Goal: Information Seeking & Learning: Stay updated

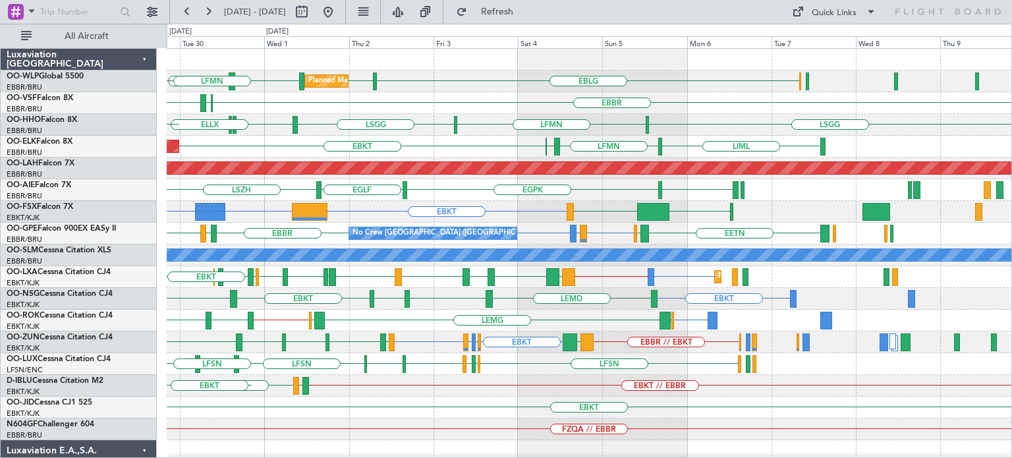
click at [332, 322] on div "EBLG LIML LHDC LHDC ELLX Planned Maint Milan ([GEOGRAPHIC_DATA]) LFPB EBLG LFMN…" at bounding box center [589, 429] width 845 height 761
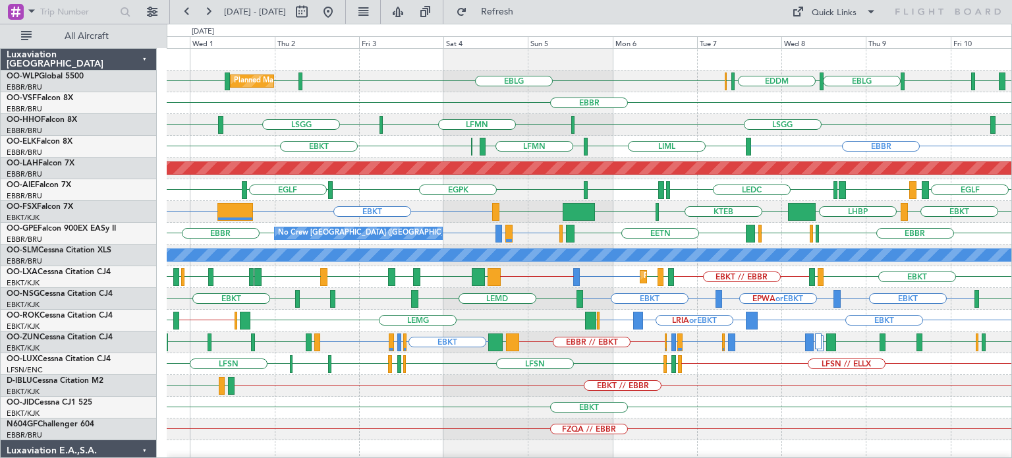
click at [774, 160] on div "EDDM ELLX EBLG LEBL EBLG LIML EBLG LIML LHDC LHDC Planned Maint Milan ([GEOGRAP…" at bounding box center [589, 408] width 845 height 718
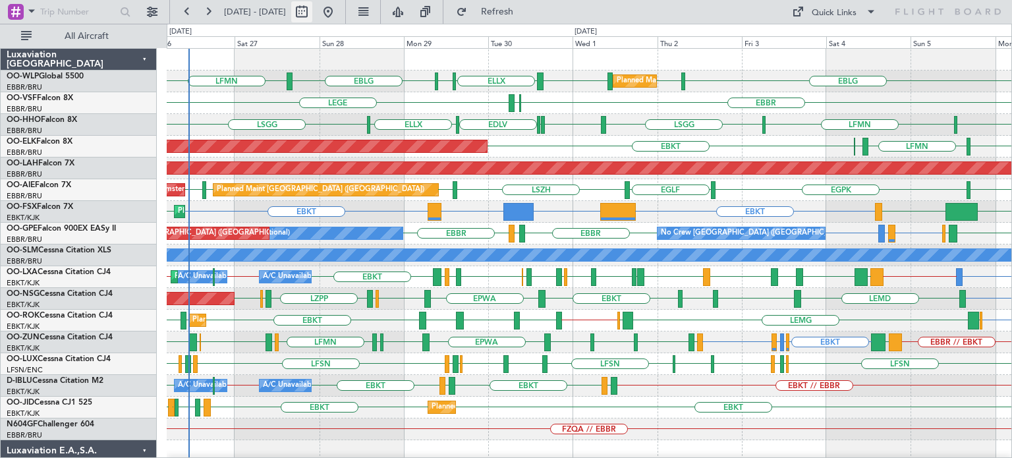
click at [312, 13] on button at bounding box center [301, 11] width 21 height 21
select select "9"
select select "2025"
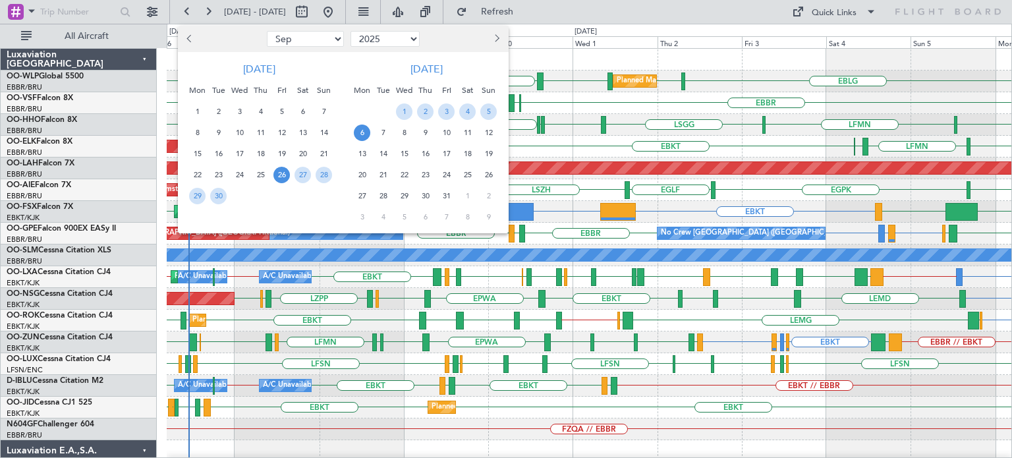
click at [282, 171] on span "26" at bounding box center [282, 175] width 16 height 16
click at [467, 109] on span "4" at bounding box center [467, 111] width 16 height 16
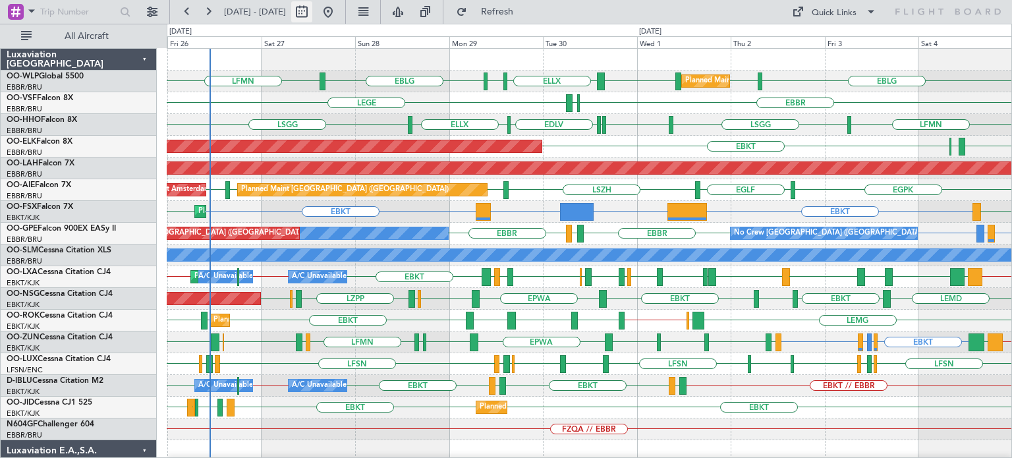
click at [312, 10] on button at bounding box center [301, 11] width 21 height 21
select select "9"
select select "2025"
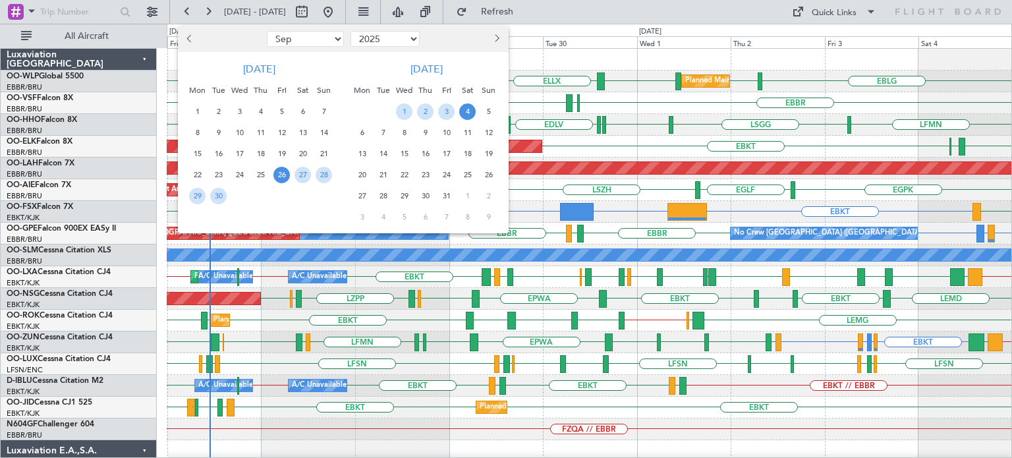
click at [276, 171] on span "26" at bounding box center [282, 175] width 16 height 16
click at [446, 109] on span "3" at bounding box center [446, 111] width 16 height 16
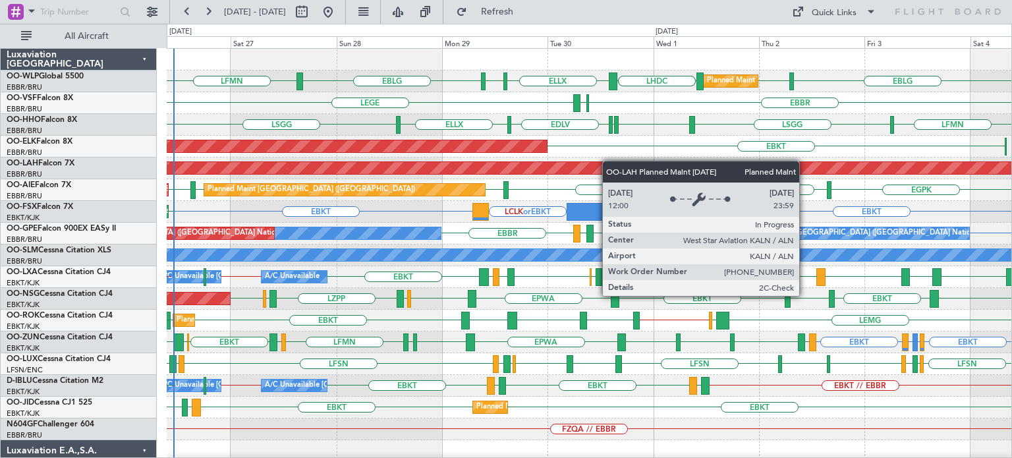
click at [589, 170] on div "Planned Maint Milan (Linate) EBLG LFMN EBLG LIML LHDC LHDC ELLX LFPB LEGE [GEOG…" at bounding box center [589, 429] width 845 height 761
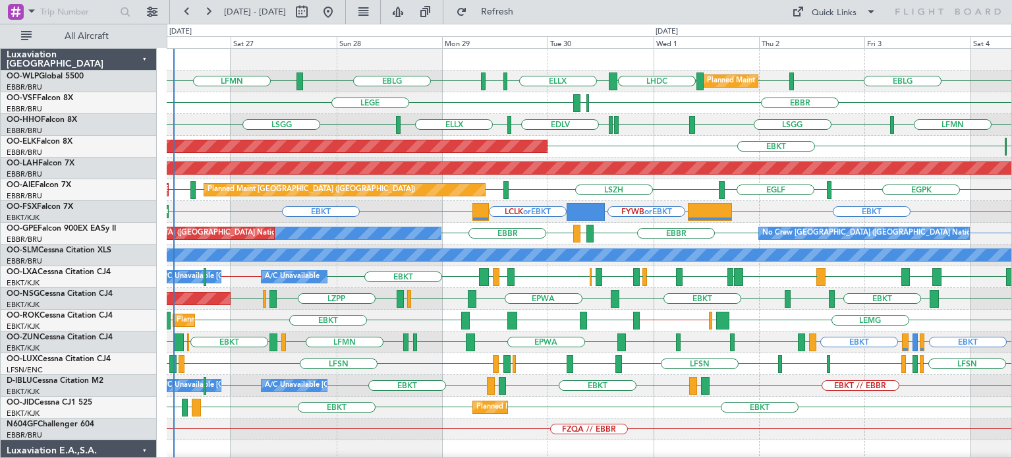
click at [659, 130] on div "LSGG LFMN [GEOGRAPHIC_DATA] [GEOGRAPHIC_DATA] ELLX EDLV ELLX Planned Maint Gene…" at bounding box center [589, 125] width 845 height 22
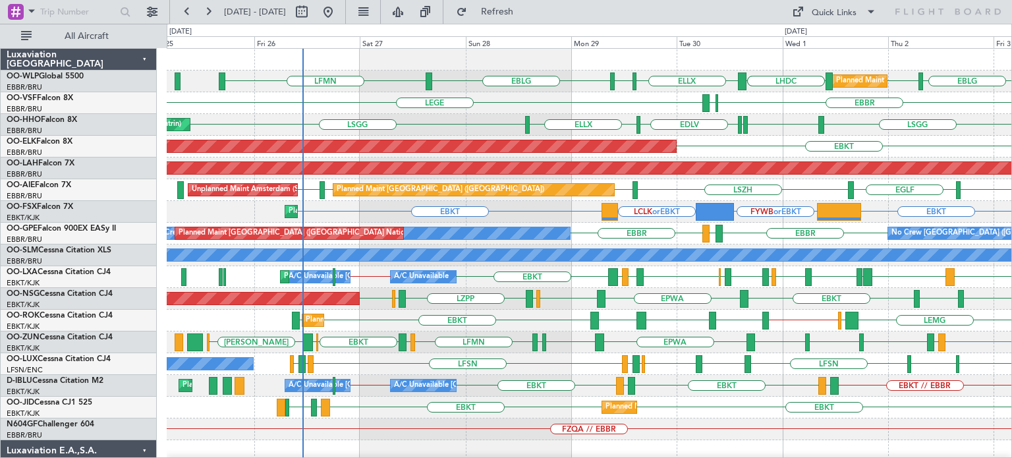
click at [372, 130] on div "Planned Maint Milan (Linate) EBLG LFMN EBLG LIML LHDC LHDC ELLX LFPB LEGE [GEOG…" at bounding box center [589, 429] width 845 height 761
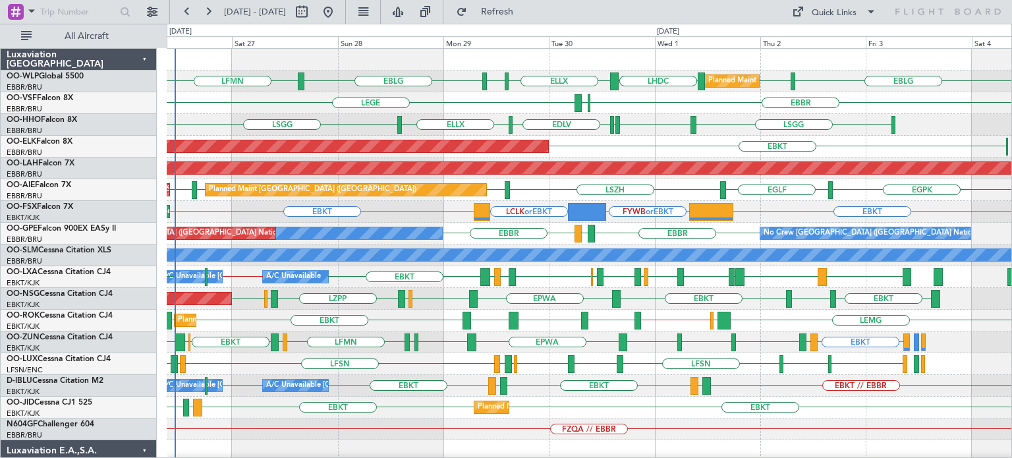
click at [300, 135] on div "Planned Maint Milan (Linate) EBLG LFMN EBLG LIML LHDC LHDC ELLX LFPB EBLG LIML …" at bounding box center [589, 451] width 845 height 805
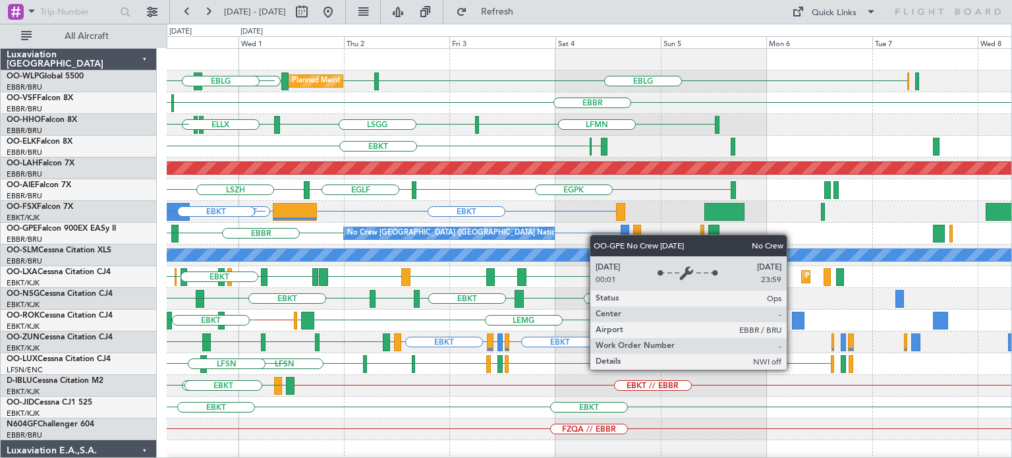
click at [534, 237] on div "Planned Maint Milan (Linate) EBLG LIML LHDC LHDC ELLX LFPB EBLG [GEOGRAPHIC_DAT…" at bounding box center [589, 429] width 845 height 761
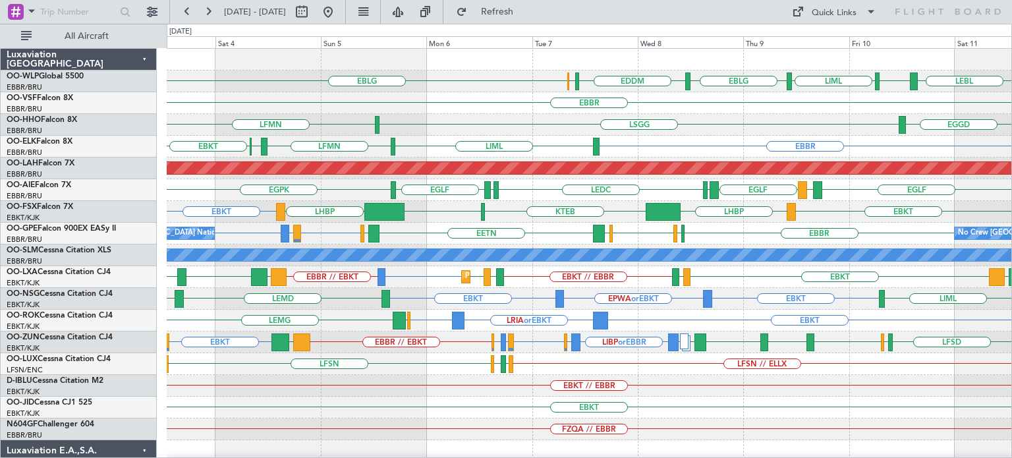
click at [509, 108] on div "EBBR" at bounding box center [589, 103] width 845 height 22
click at [633, 147] on div "EBBR LIML LFMN [GEOGRAPHIC_DATA] EBKT" at bounding box center [589, 147] width 845 height 22
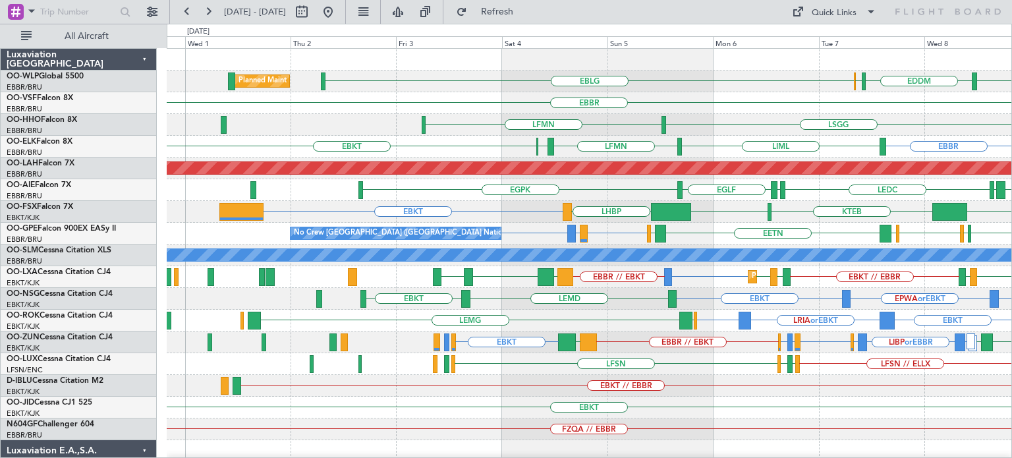
click at [601, 147] on div "EDDM ELLX EBLG EBLG Planned Maint Milan ([GEOGRAPHIC_DATA]) LIML EBLG LEBL [GEO…" at bounding box center [589, 408] width 845 height 718
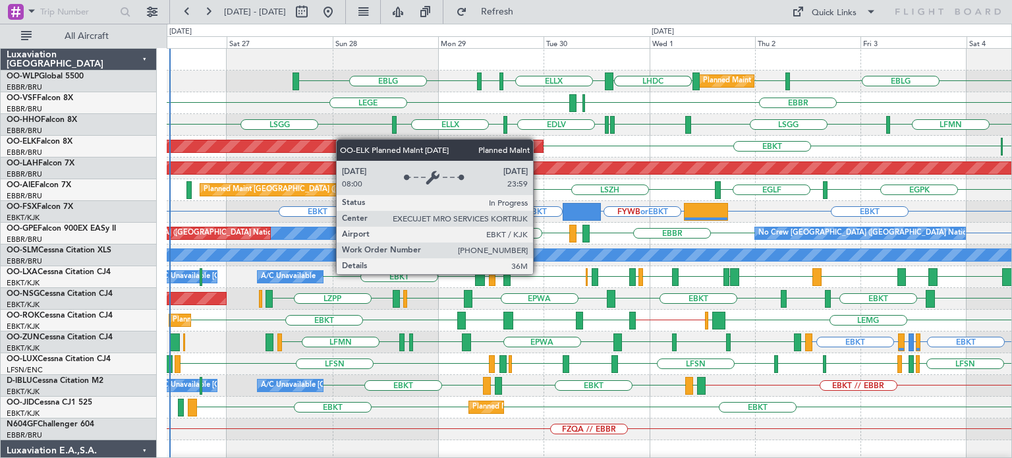
click at [331, 142] on div "Planned Maint Milan (Linate) EBLG EBLG LIML LHDC LHDC ELLX LFPB LEGE [GEOGRAPHI…" at bounding box center [589, 429] width 845 height 761
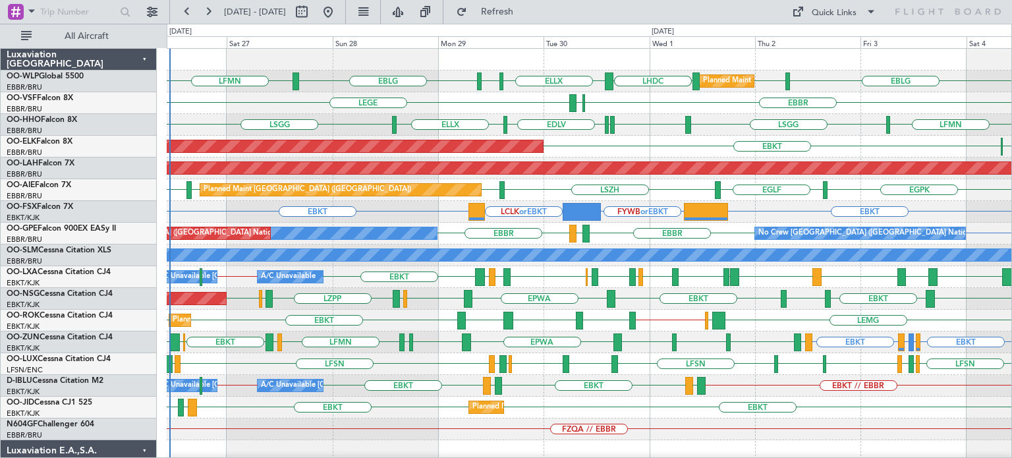
click at [615, 235] on div "No Crew [GEOGRAPHIC_DATA] ([GEOGRAPHIC_DATA] National) No Crew [GEOGRAPHIC_DATA…" at bounding box center [589, 234] width 845 height 22
click at [521, 281] on div "EBLG LFMN EBLG LIML LHDC LHDC ELLX LFPB Planned Maint Milan ([GEOGRAPHIC_DATA])…" at bounding box center [589, 429] width 845 height 761
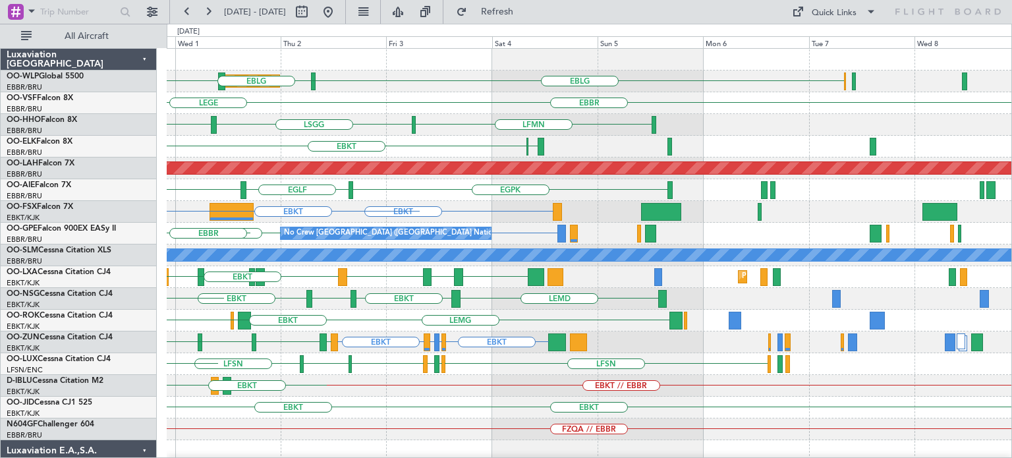
click at [500, 291] on div "EBLG LIML LHDC LHDC Planned Maint Milan ([GEOGRAPHIC_DATA]) ELLX LFPB EBLG [GEO…" at bounding box center [589, 429] width 845 height 761
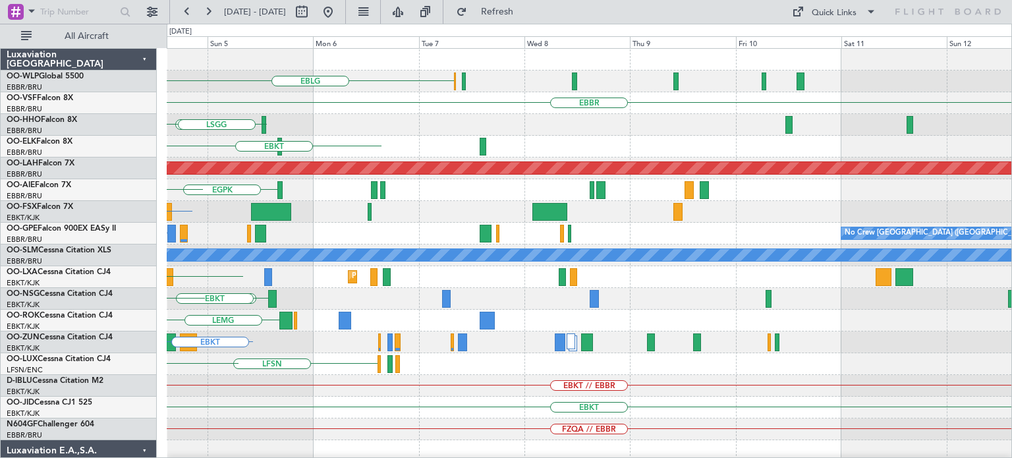
click at [515, 322] on div "EBLG [GEOGRAPHIC_DATA] LFMN [GEOGRAPHIC_DATA] [GEOGRAPHIC_DATA] EBKT Planned [G…" at bounding box center [589, 429] width 845 height 761
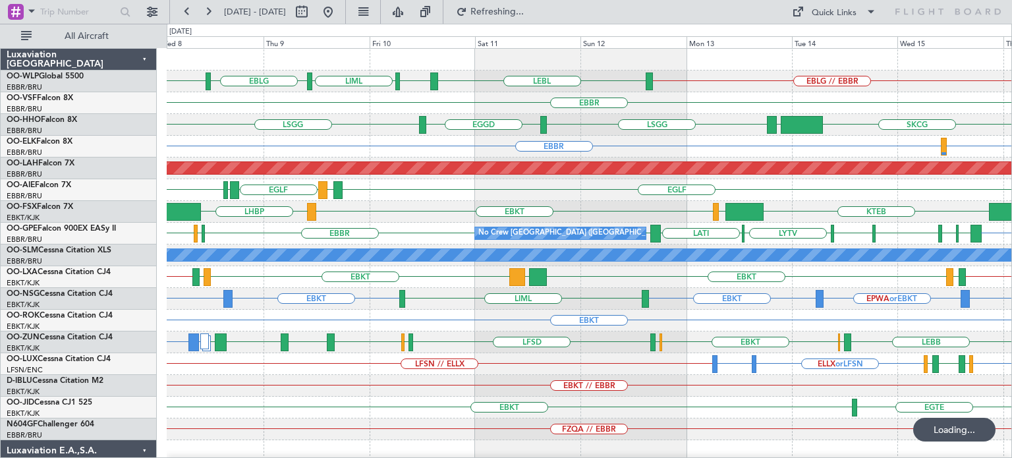
click at [479, 227] on div "EBLG // EBBR EDDM LEBL EBLG LIML EBLG [GEOGRAPHIC_DATA] SKCG [GEOGRAPHIC_DATA] …" at bounding box center [589, 429] width 845 height 761
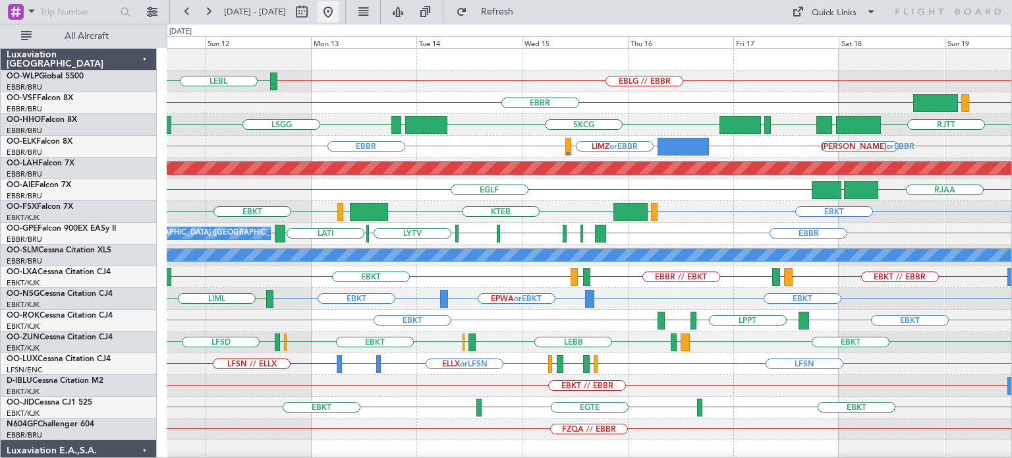
click at [339, 11] on button at bounding box center [328, 11] width 21 height 21
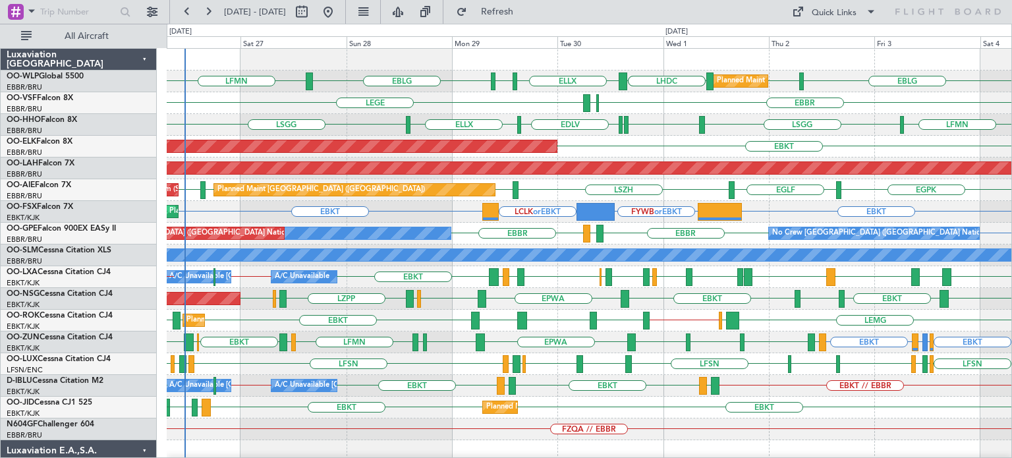
click at [469, 219] on div "EBKT EBKT FYWB or EBKT LCLK or EBKT Planned Maint [GEOGRAPHIC_DATA]-[GEOGRAPHIC…" at bounding box center [589, 212] width 845 height 22
